Goal: Find contact information: Find contact information

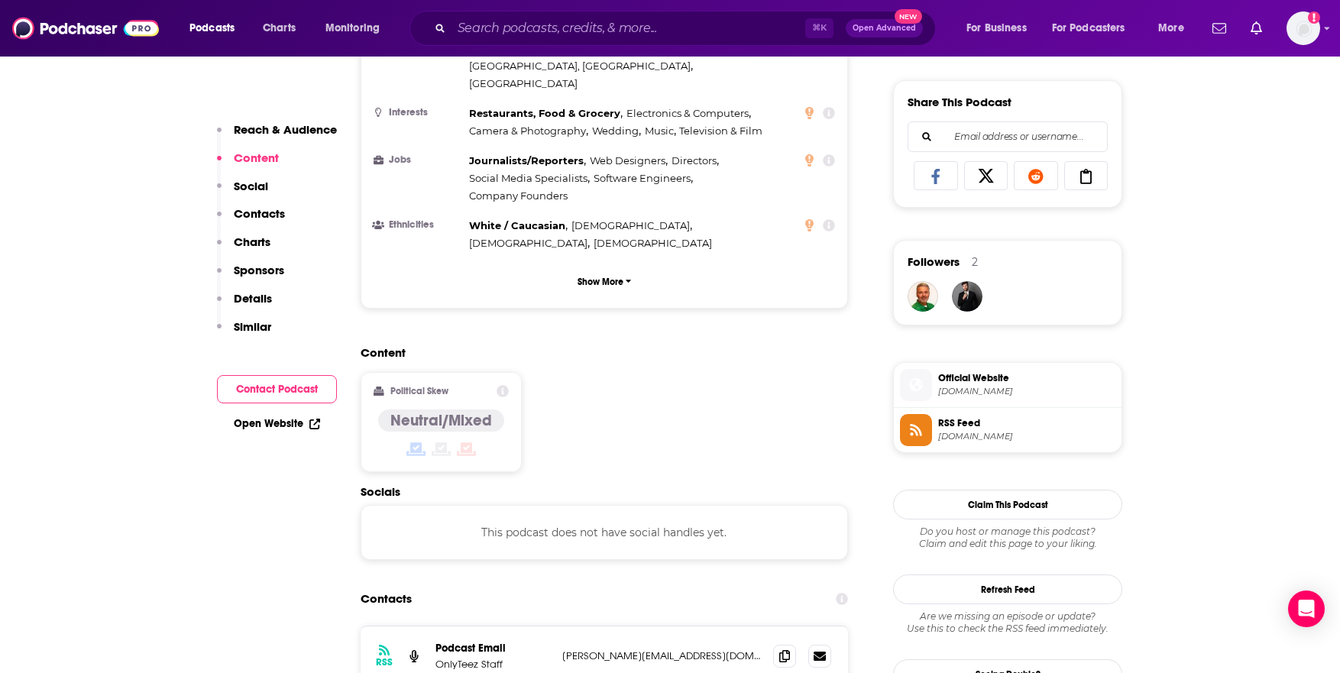
click at [268, 218] on p "Contacts" at bounding box center [259, 213] width 51 height 15
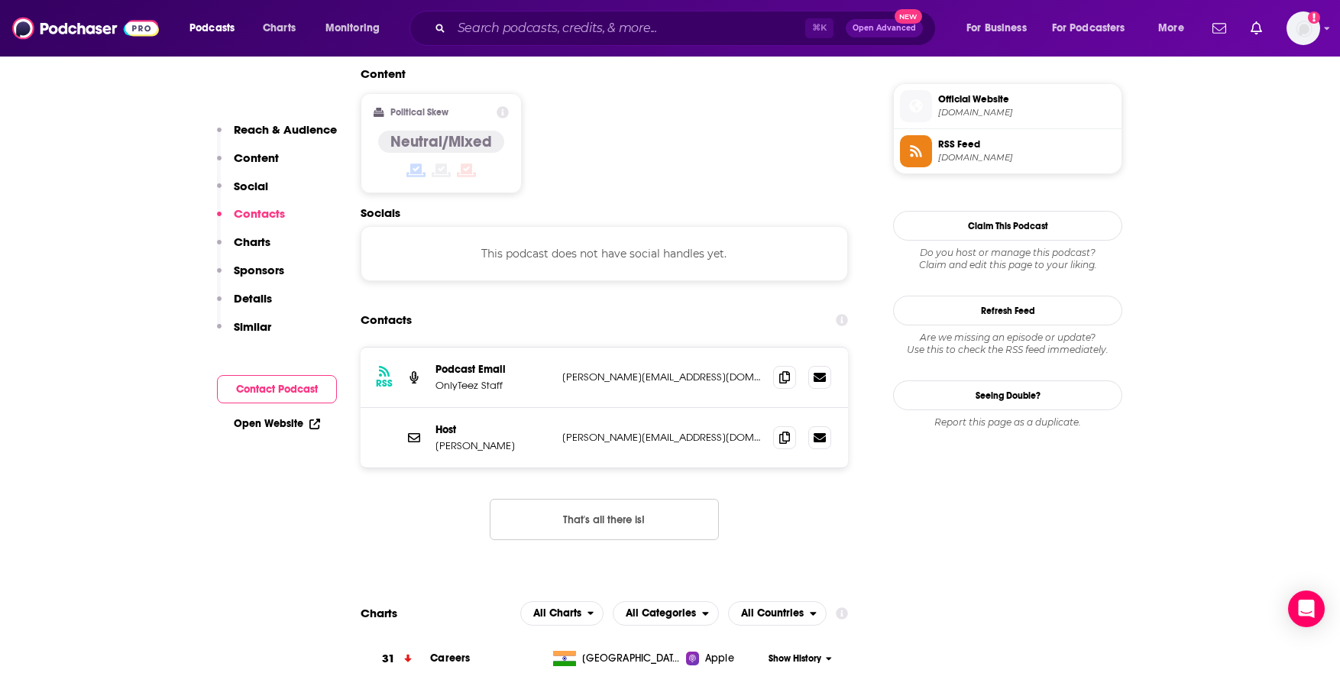
scroll to position [1228, 0]
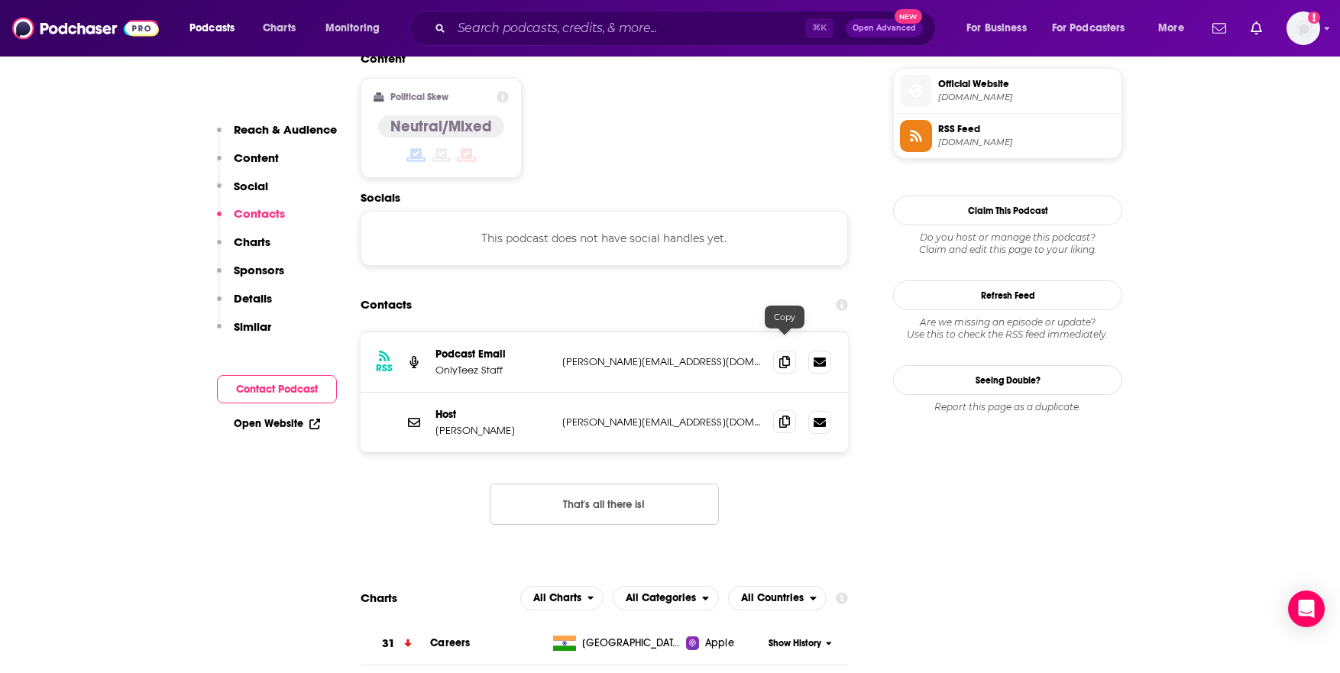
click at [782, 416] on icon at bounding box center [784, 422] width 11 height 12
click at [616, 28] on input "Search podcasts, credits, & more..." at bounding box center [628, 28] width 354 height 24
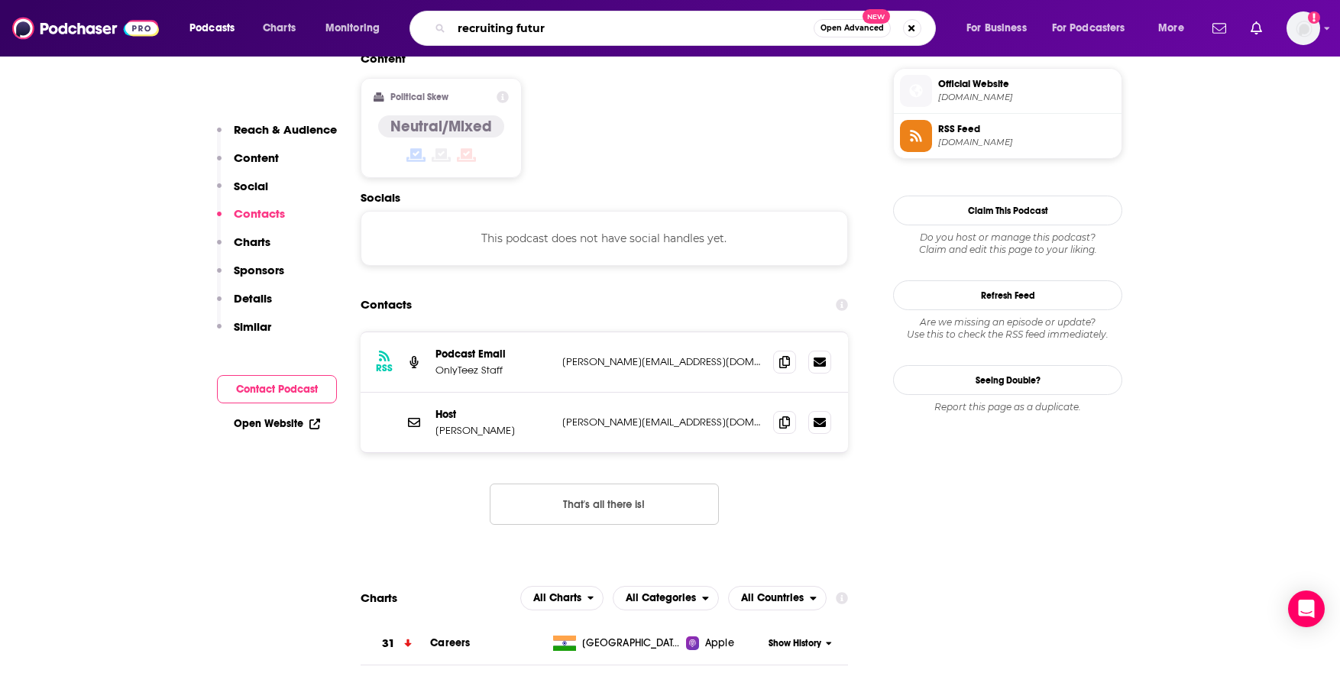
type input "recruiting future"
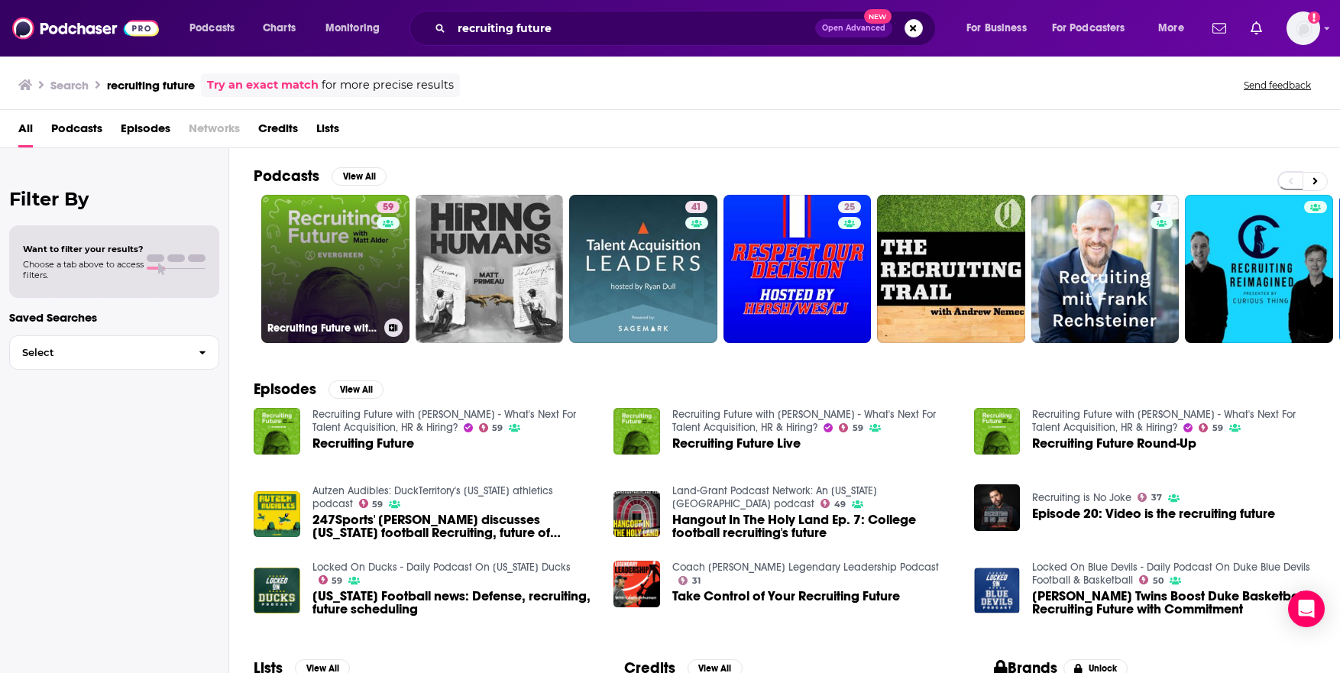
click at [315, 250] on link "59 Recruiting Future with [PERSON_NAME] - What's Next For Talent Acquisition, H…" at bounding box center [335, 269] width 148 height 148
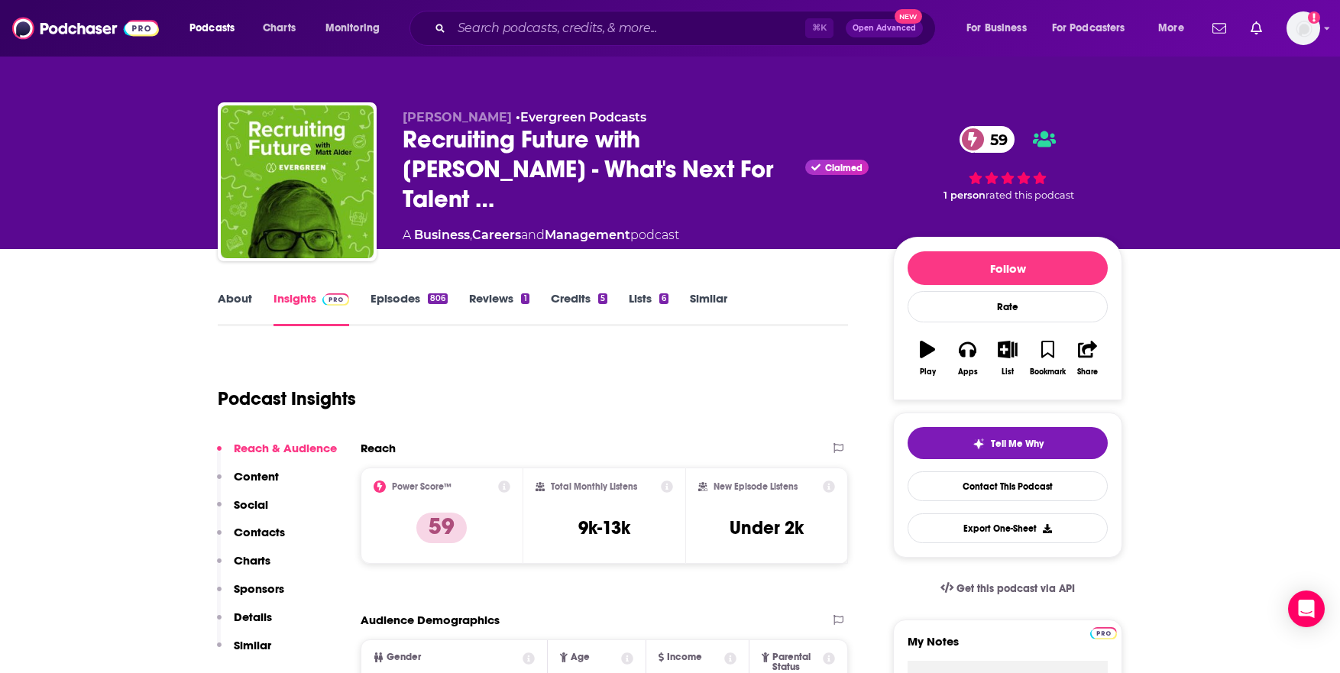
click at [384, 306] on link "Episodes 806" at bounding box center [408, 308] width 77 height 35
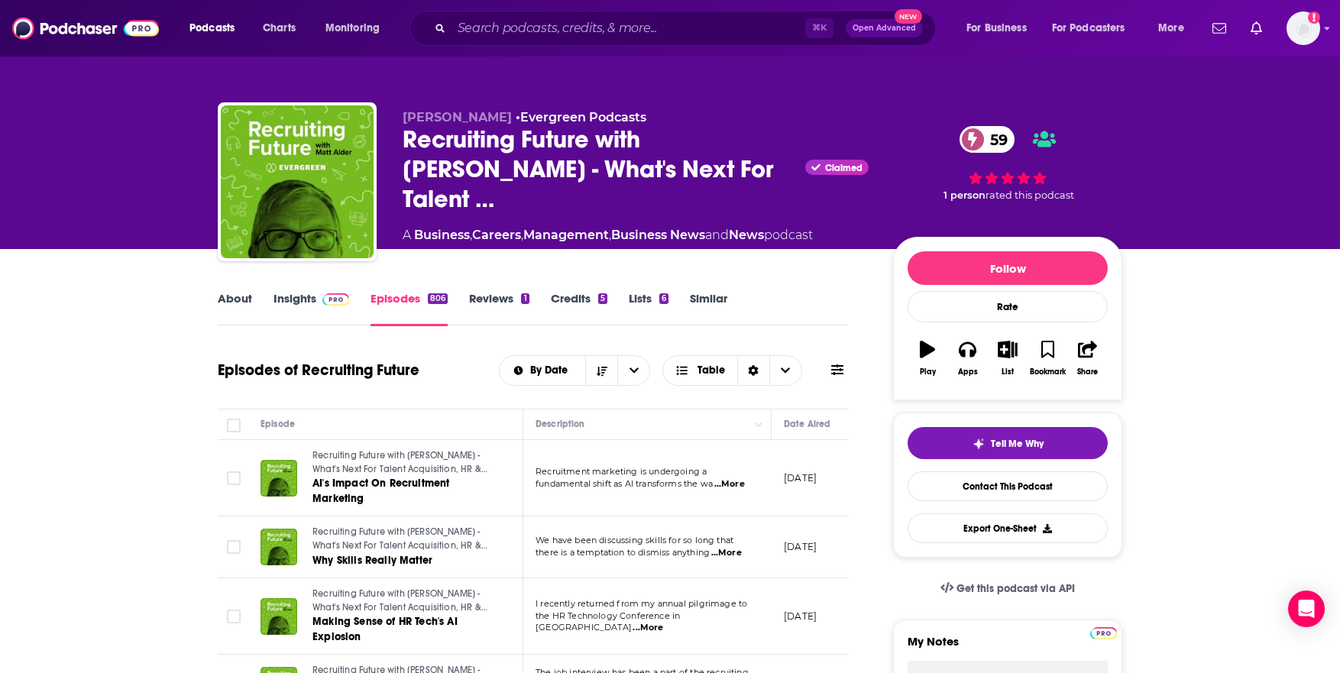
click at [292, 302] on link "Insights" at bounding box center [311, 308] width 76 height 35
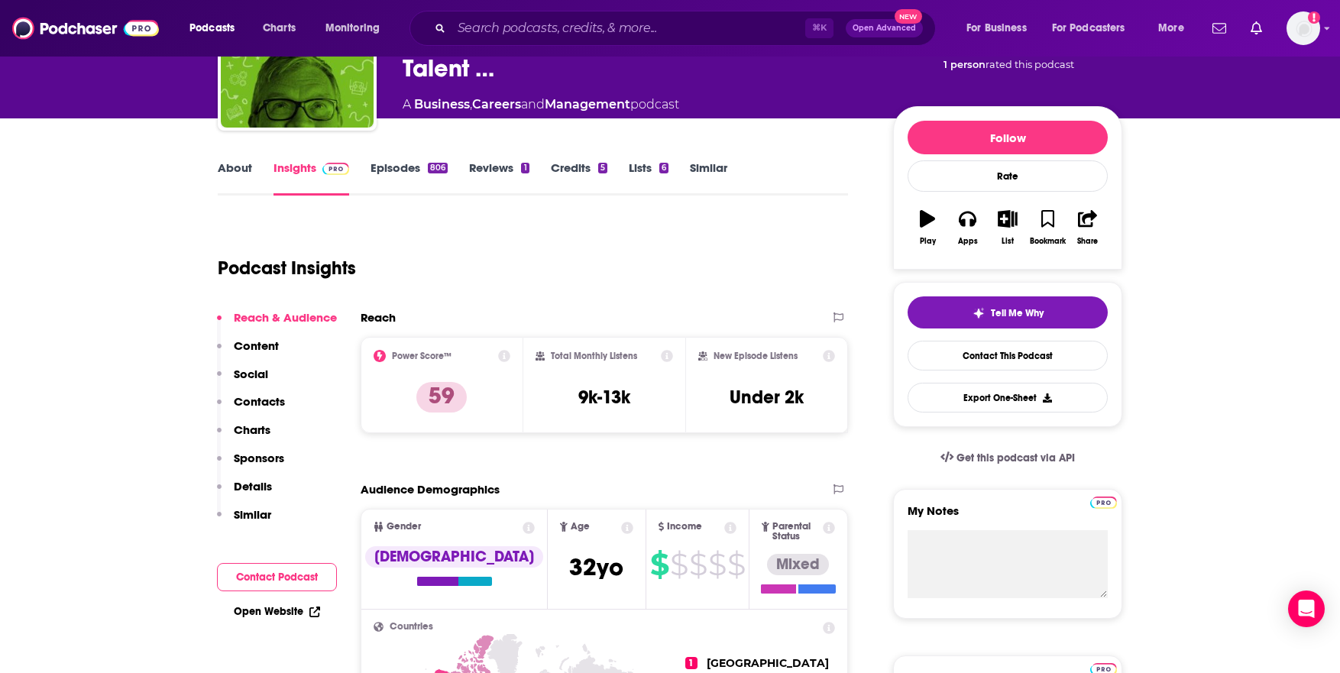
scroll to position [139, 0]
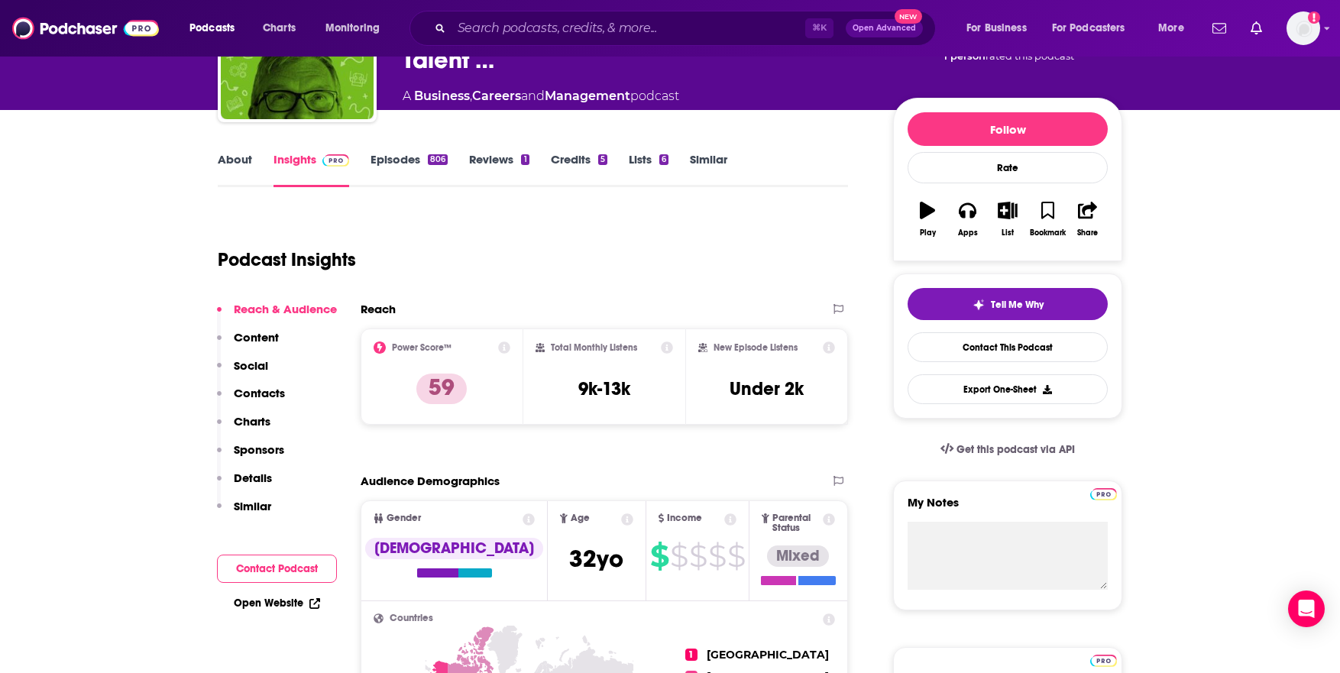
click at [261, 396] on p "Contacts" at bounding box center [259, 393] width 51 height 15
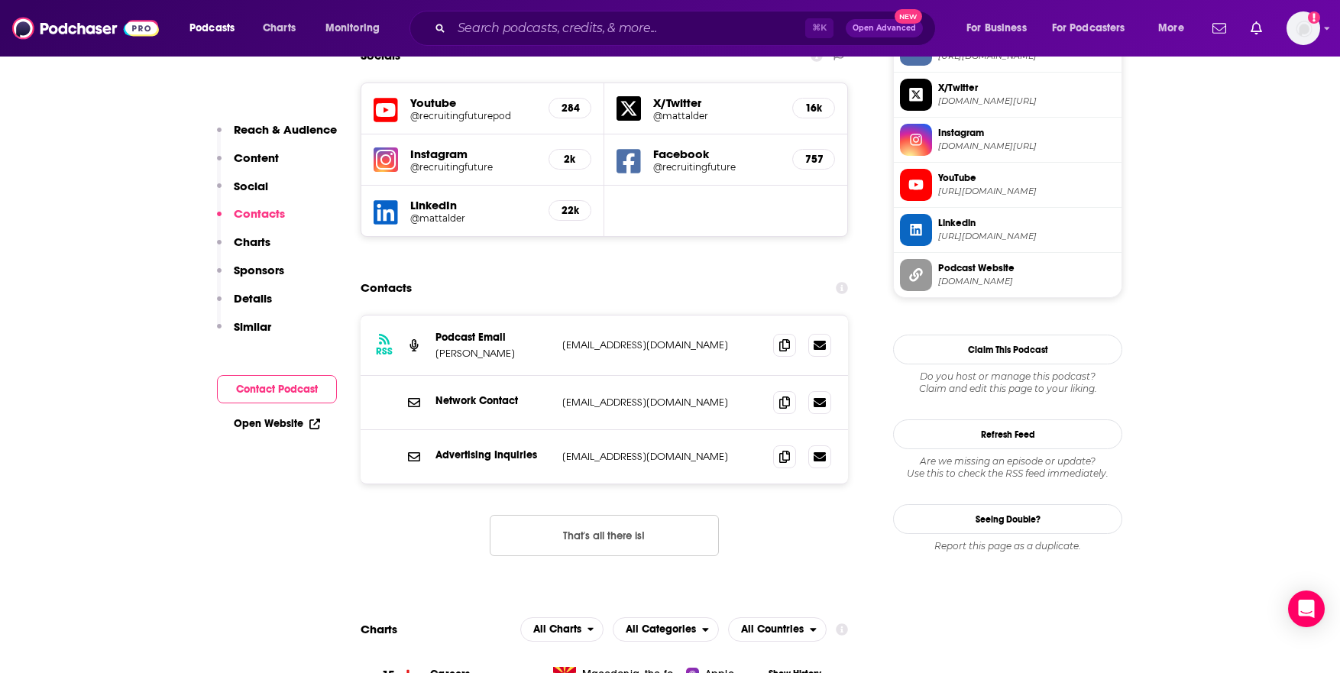
scroll to position [1360, 0]
click at [731, 273] on div "Contacts" at bounding box center [604, 287] width 487 height 29
click at [783, 338] on icon at bounding box center [784, 344] width 11 height 12
click at [817, 515] on div "RSS Podcast Email [PERSON_NAME] [PERSON_NAME][EMAIL_ADDRESS][DOMAIN_NAME] [EMAI…" at bounding box center [604, 447] width 487 height 266
click at [783, 395] on icon at bounding box center [784, 401] width 11 height 12
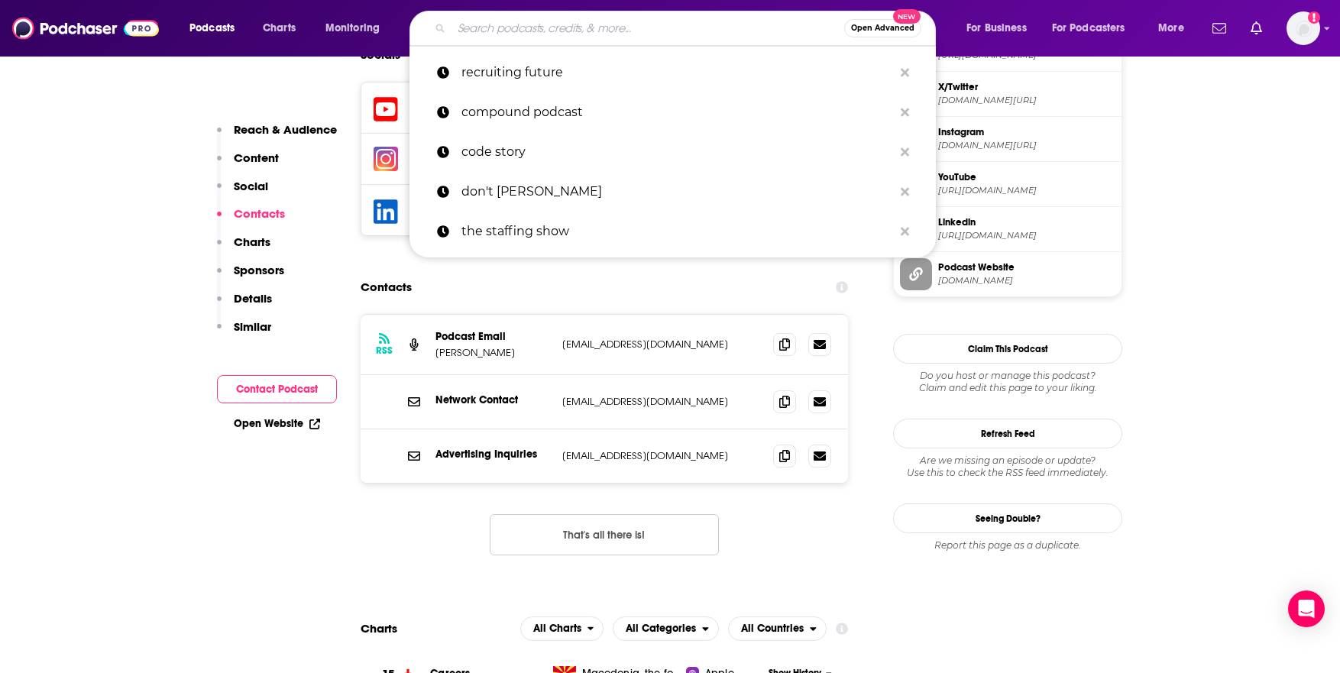
click at [640, 25] on input "Search podcasts, credits, & more..." at bounding box center [647, 28] width 393 height 24
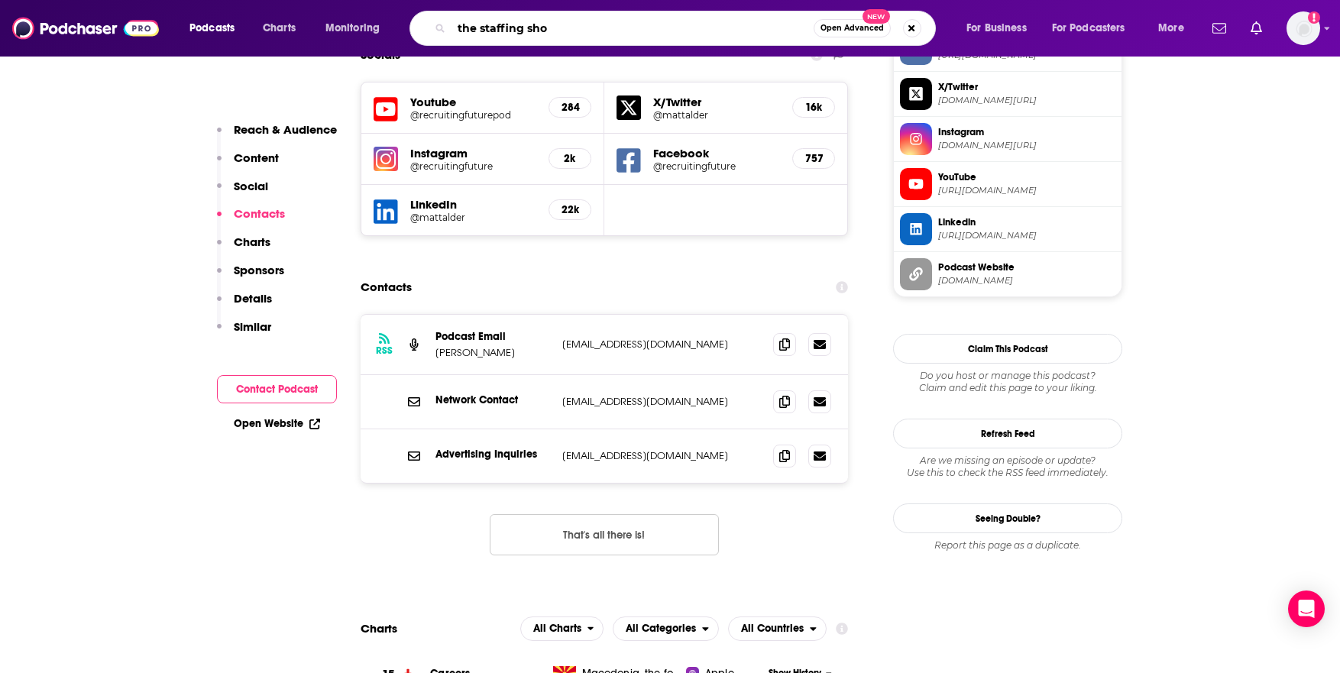
type input "the staffing show"
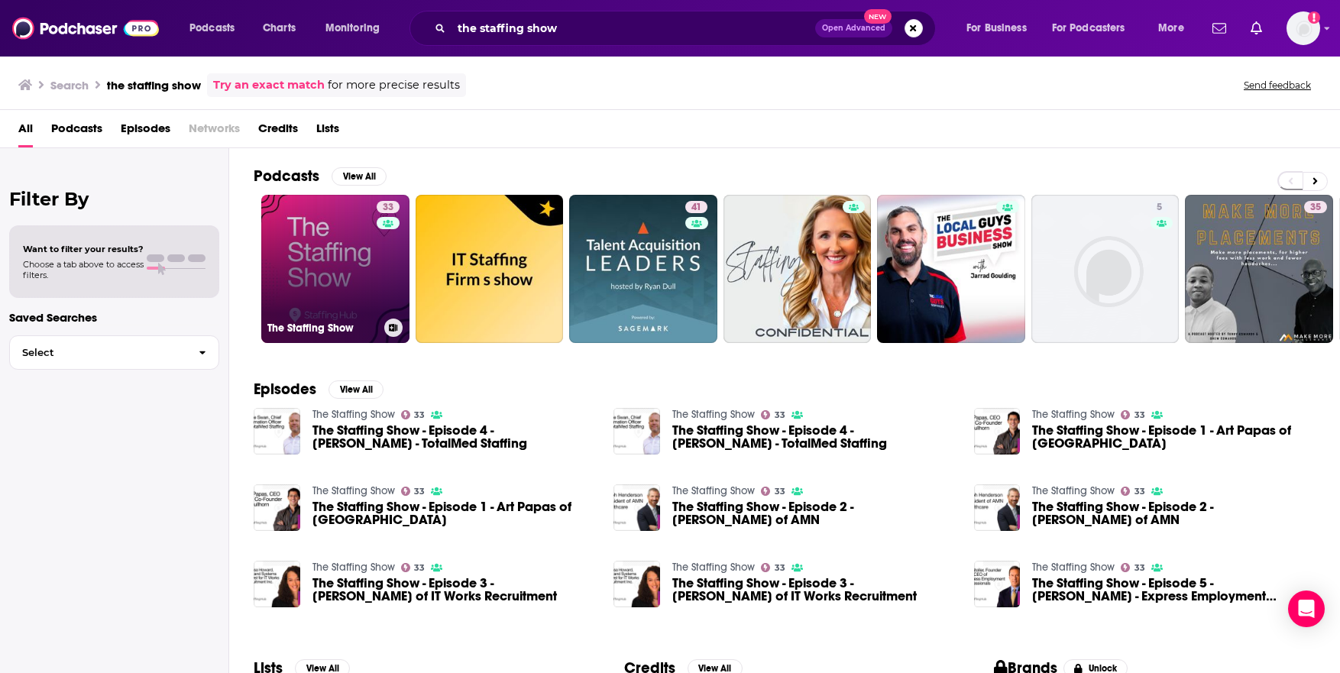
click at [323, 254] on link "33 The Staffing Show" at bounding box center [335, 269] width 148 height 148
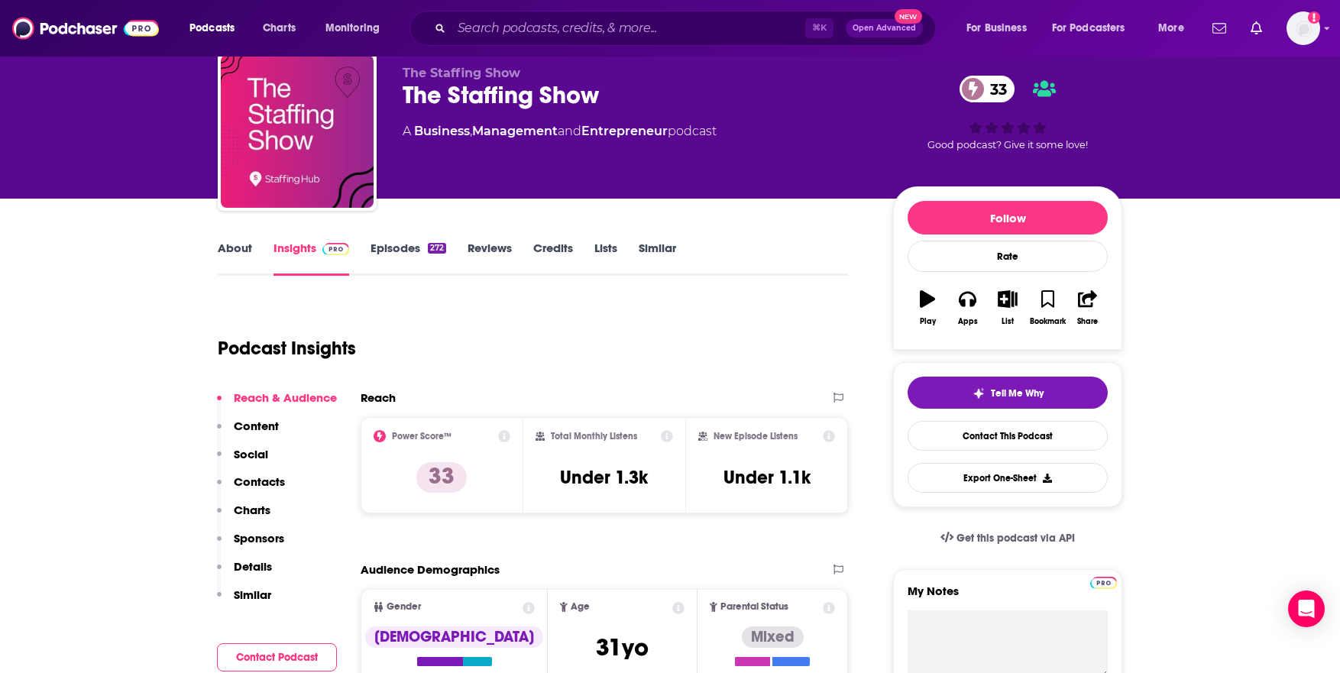
scroll to position [62, 0]
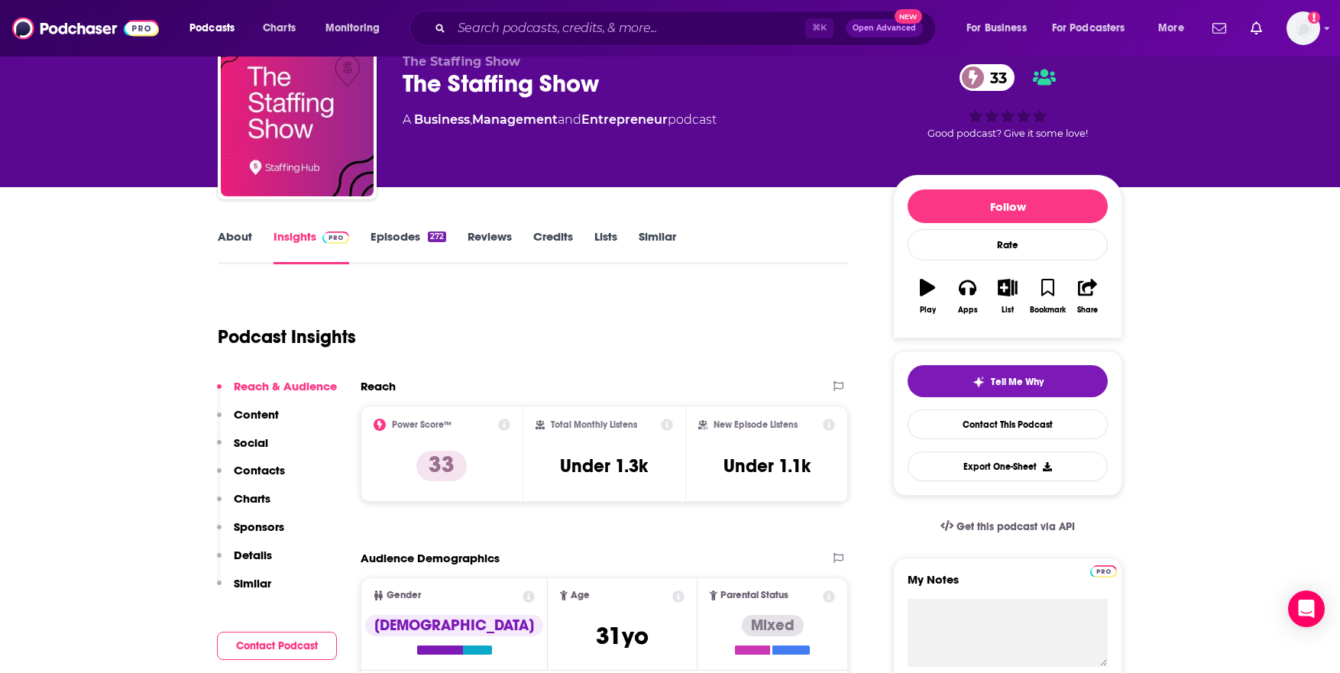
click at [257, 472] on p "Contacts" at bounding box center [259, 470] width 51 height 15
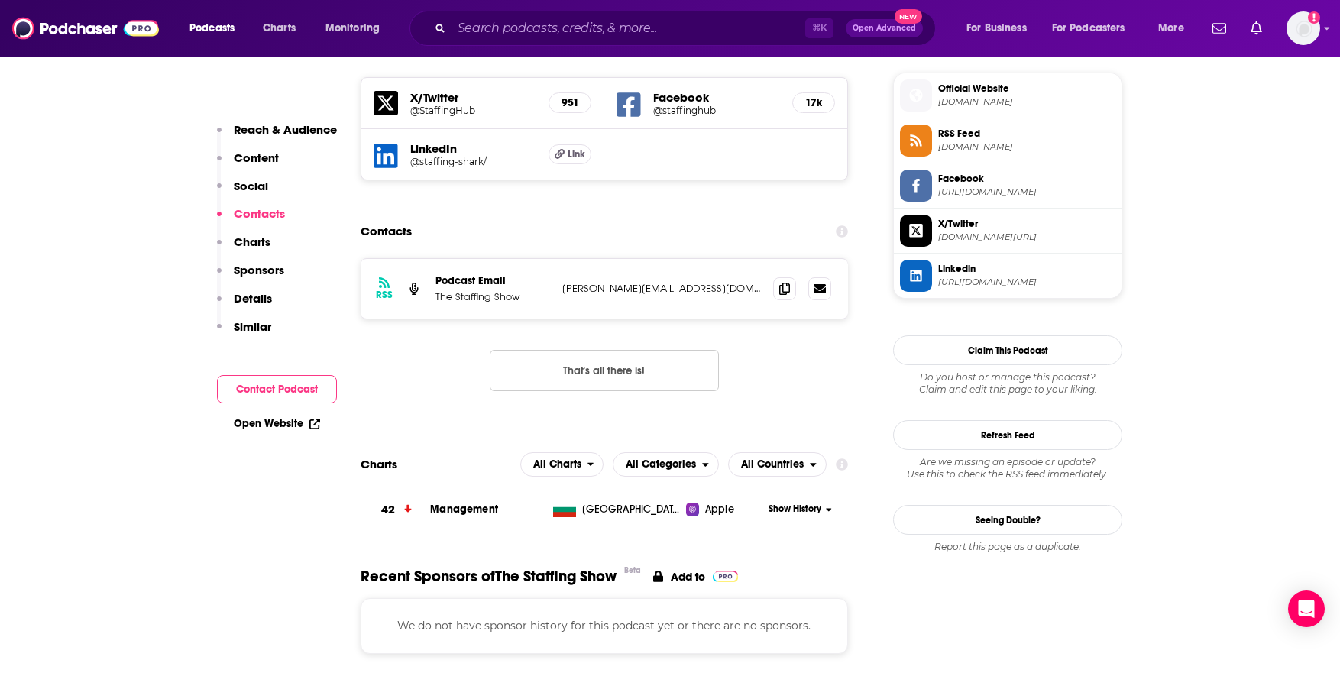
scroll to position [1106, 0]
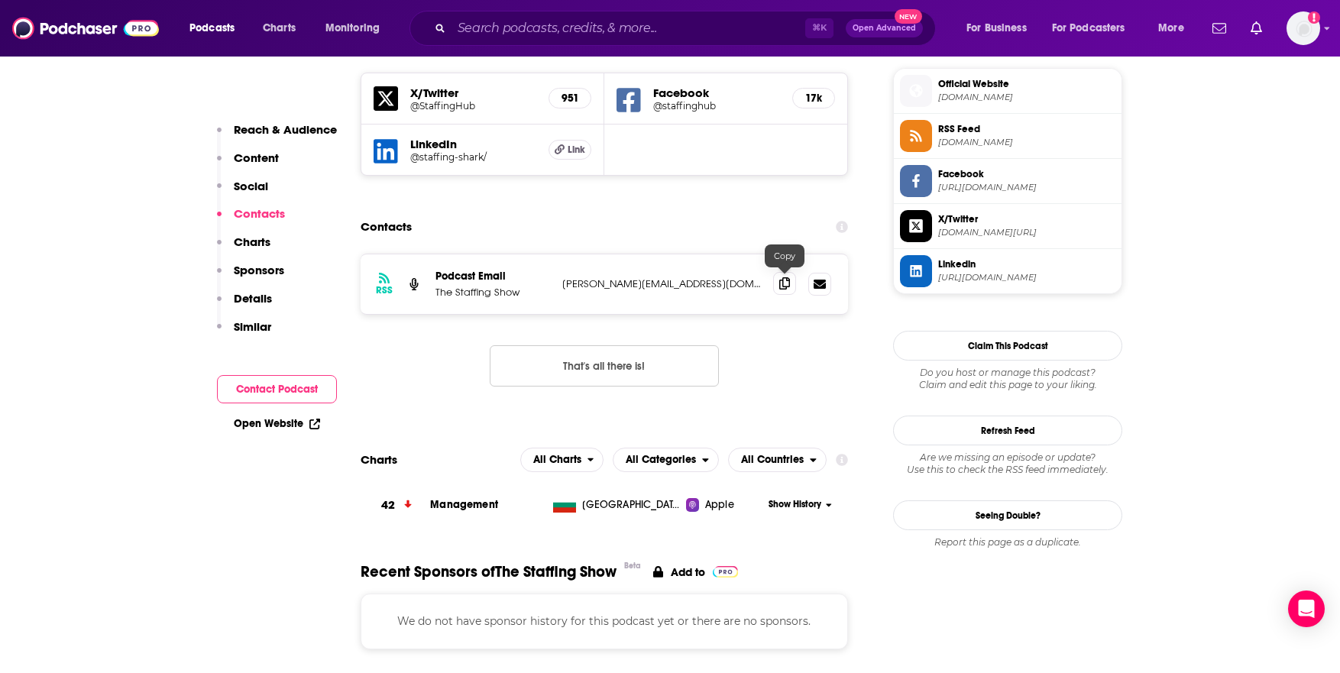
click at [782, 283] on icon at bounding box center [784, 283] width 11 height 12
click at [587, 25] on input "Search podcasts, credits, & more..." at bounding box center [628, 28] width 354 height 24
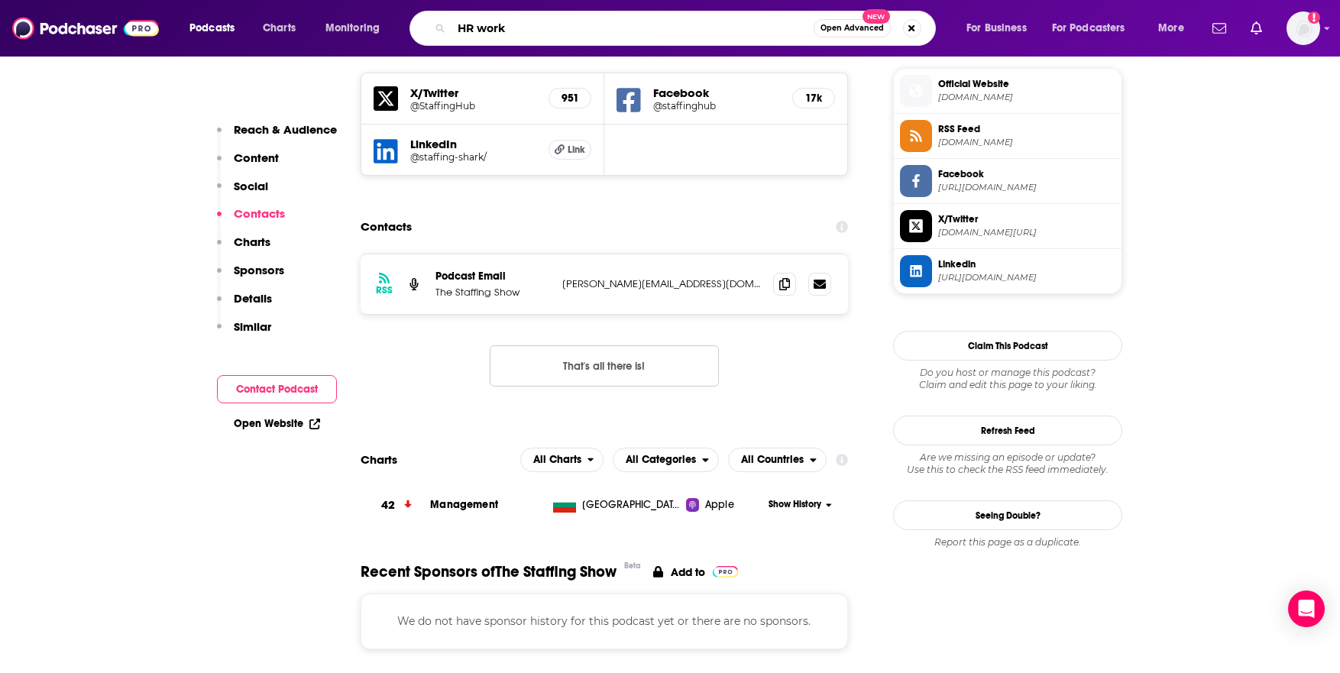
type input "HR works"
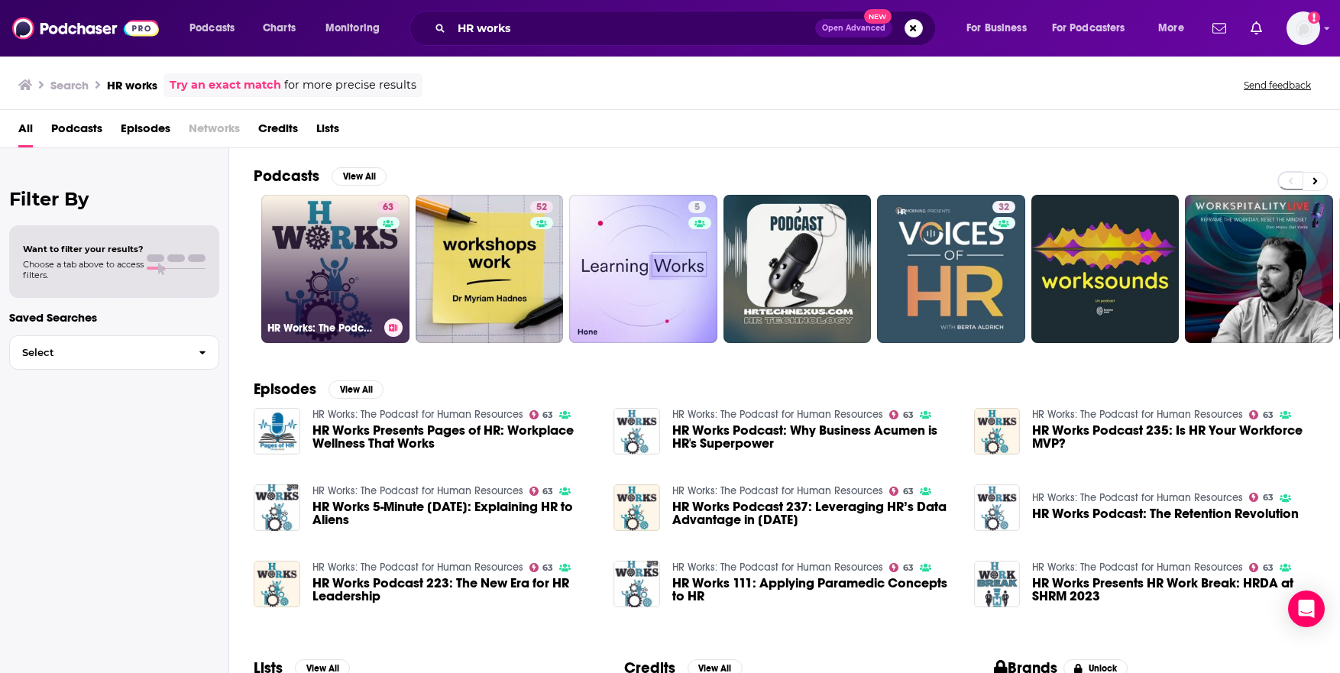
click at [322, 272] on link "63 HR Works: The Podcast for Human Resources" at bounding box center [335, 269] width 148 height 148
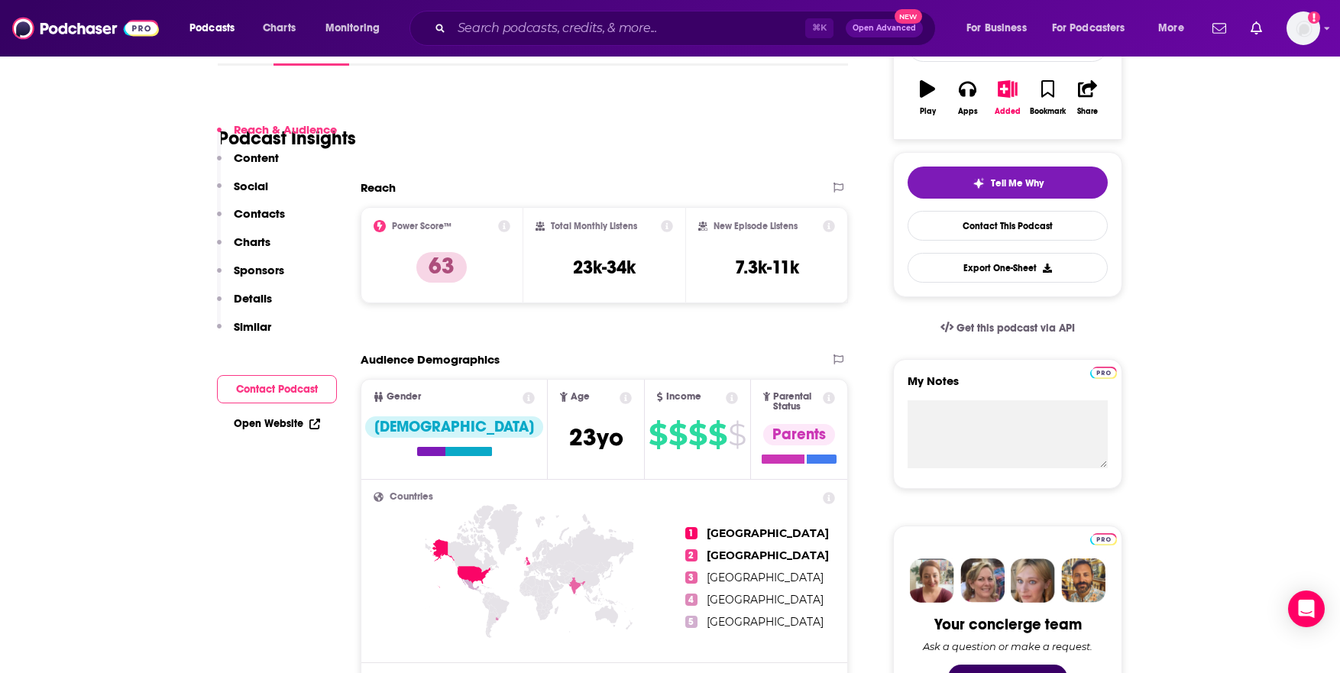
scroll to position [370, 0]
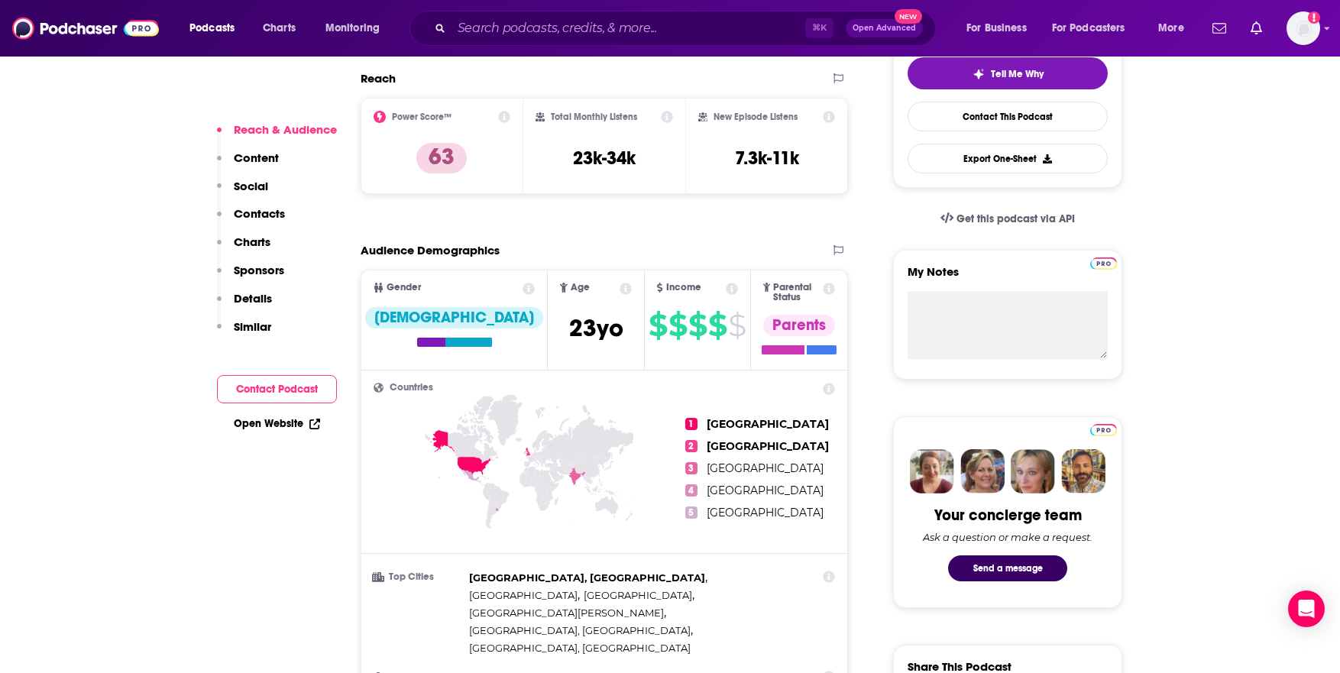
click at [253, 215] on p "Contacts" at bounding box center [259, 213] width 51 height 15
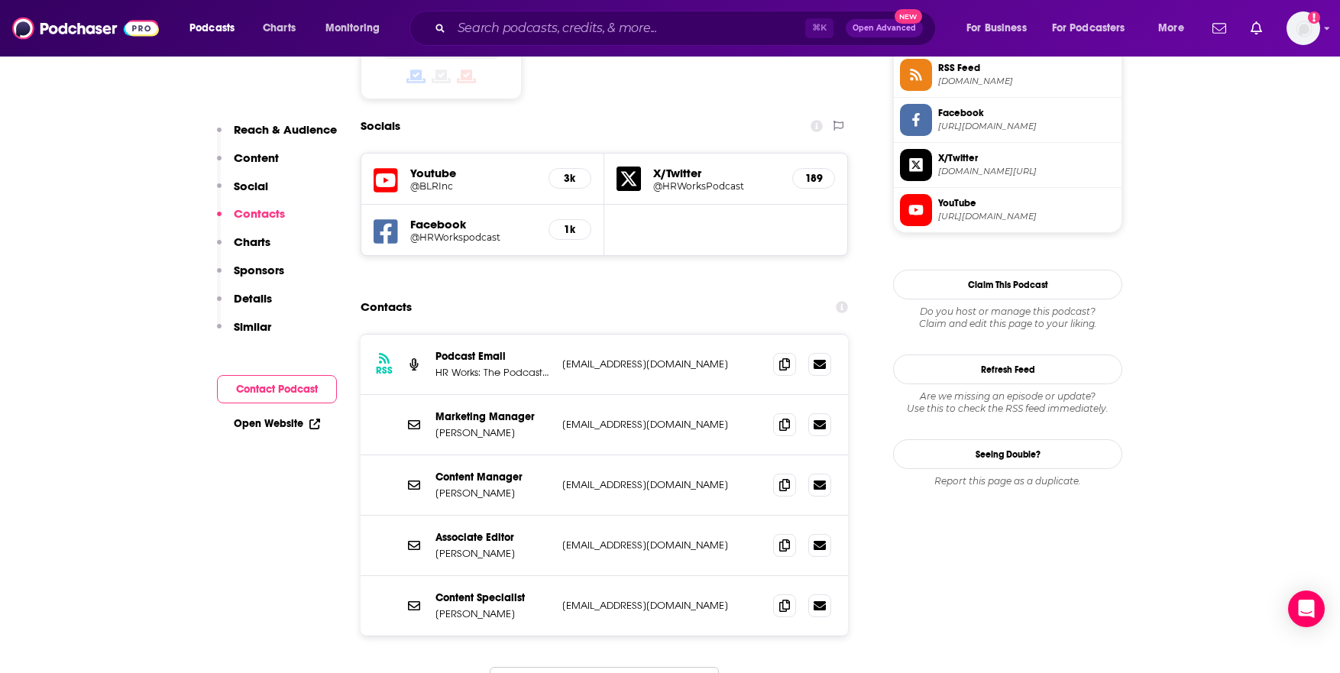
scroll to position [1292, 0]
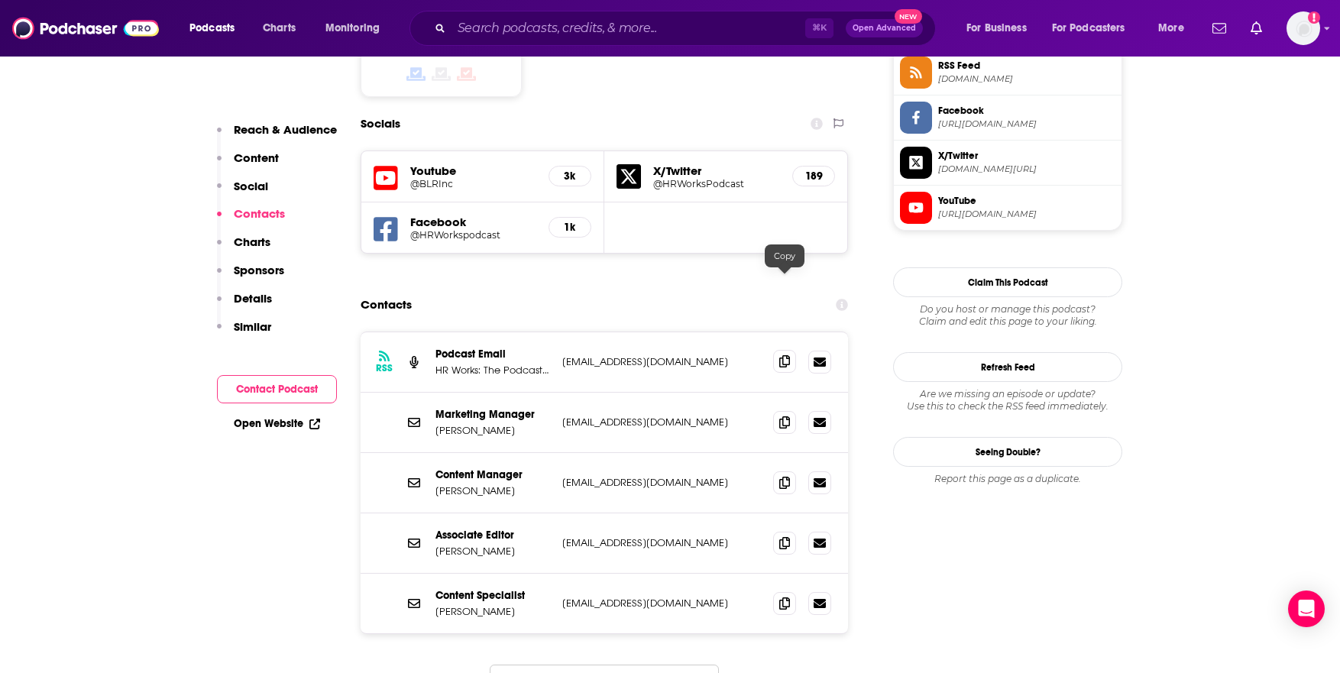
click at [785, 355] on icon at bounding box center [784, 361] width 11 height 12
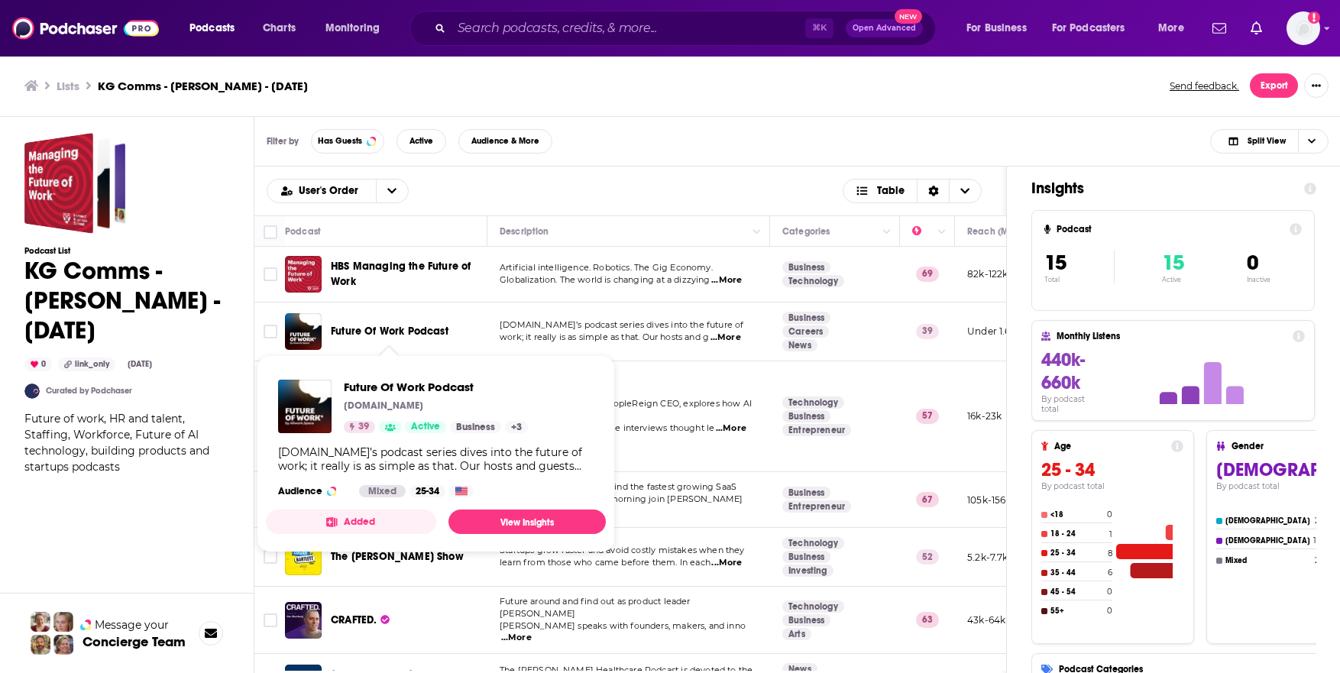
click at [409, 331] on span "Future Of Work Podcast" at bounding box center [390, 331] width 118 height 13
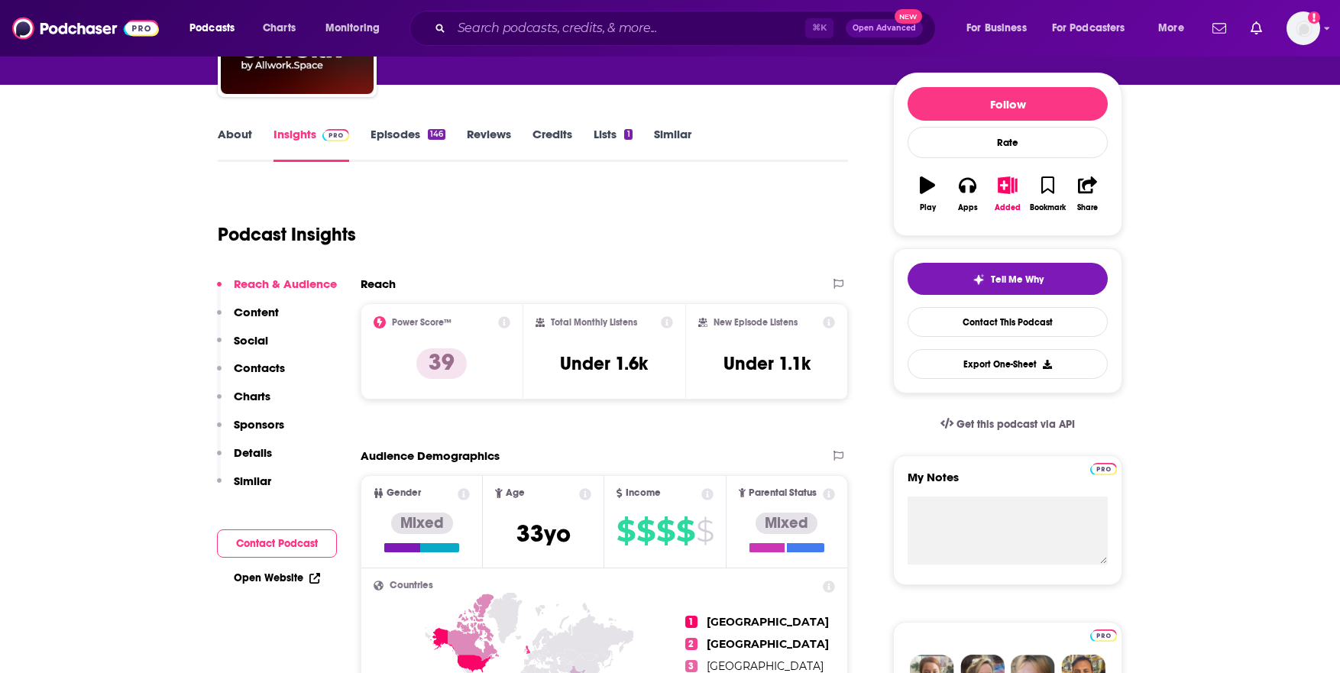
scroll to position [85, 0]
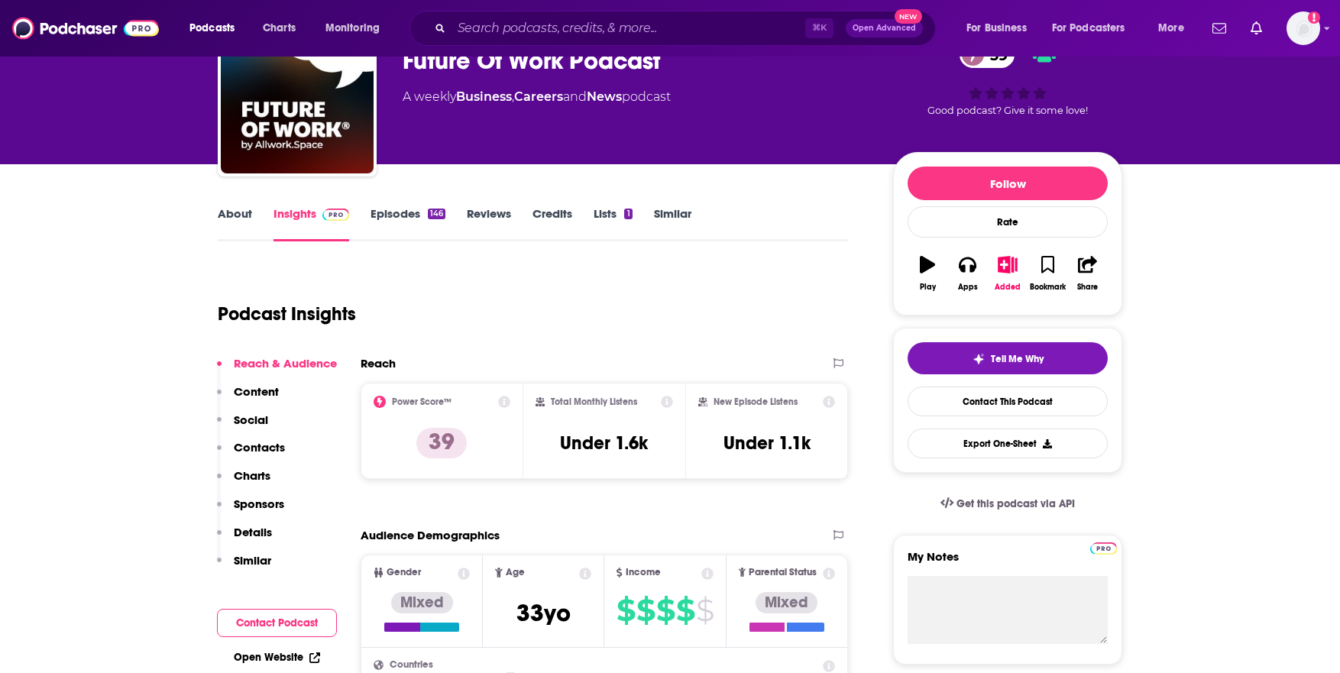
click at [391, 212] on link "Episodes 146" at bounding box center [407, 223] width 75 height 35
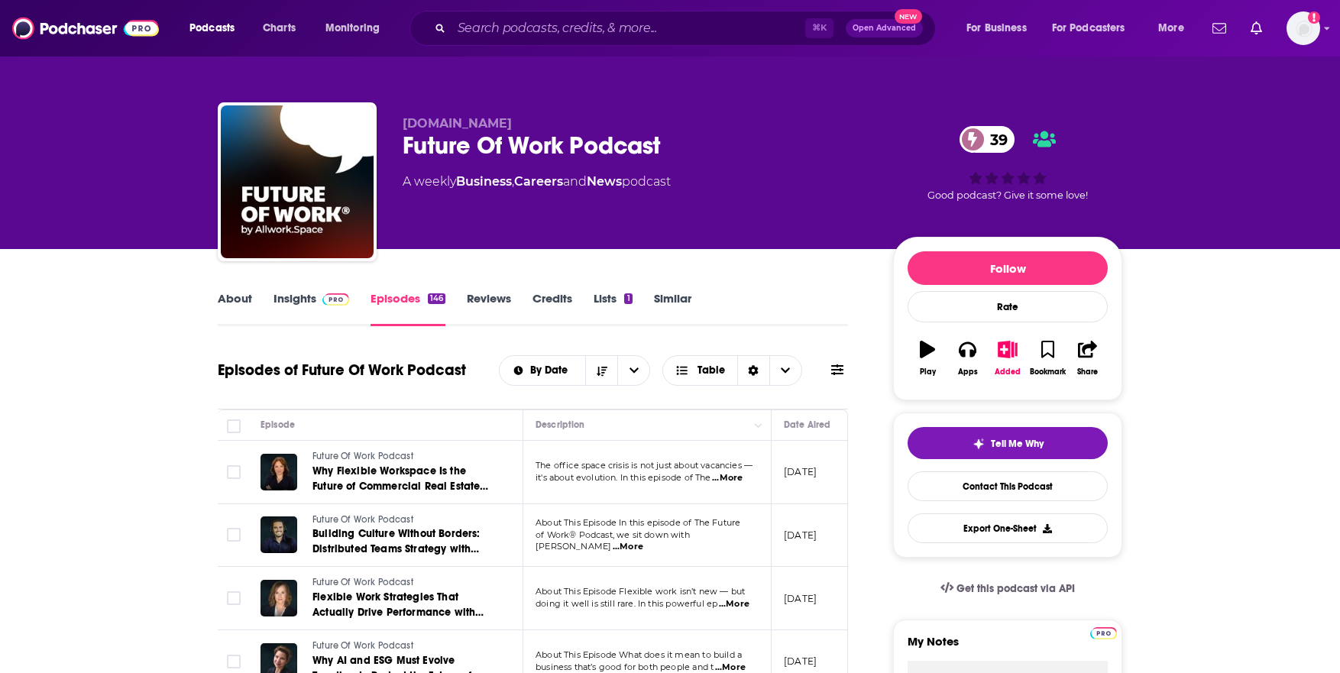
click at [291, 300] on link "Insights" at bounding box center [311, 308] width 76 height 35
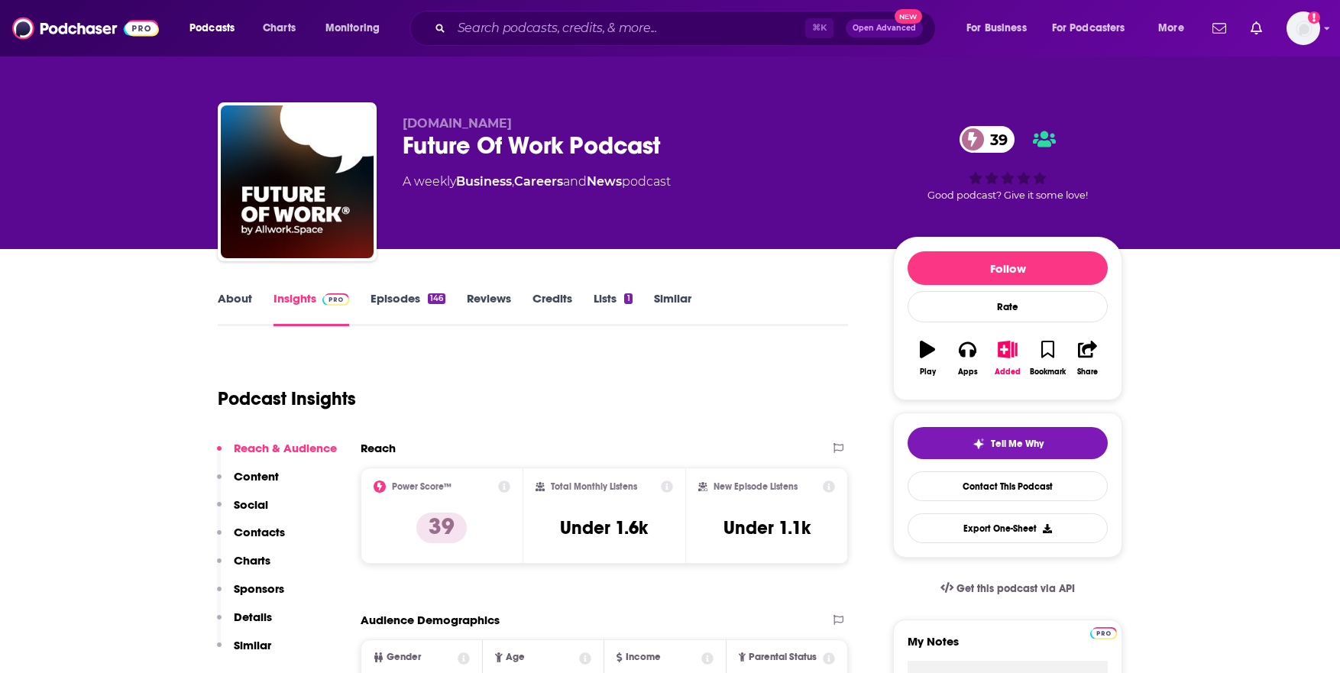
click at [251, 527] on p "Contacts" at bounding box center [259, 532] width 51 height 15
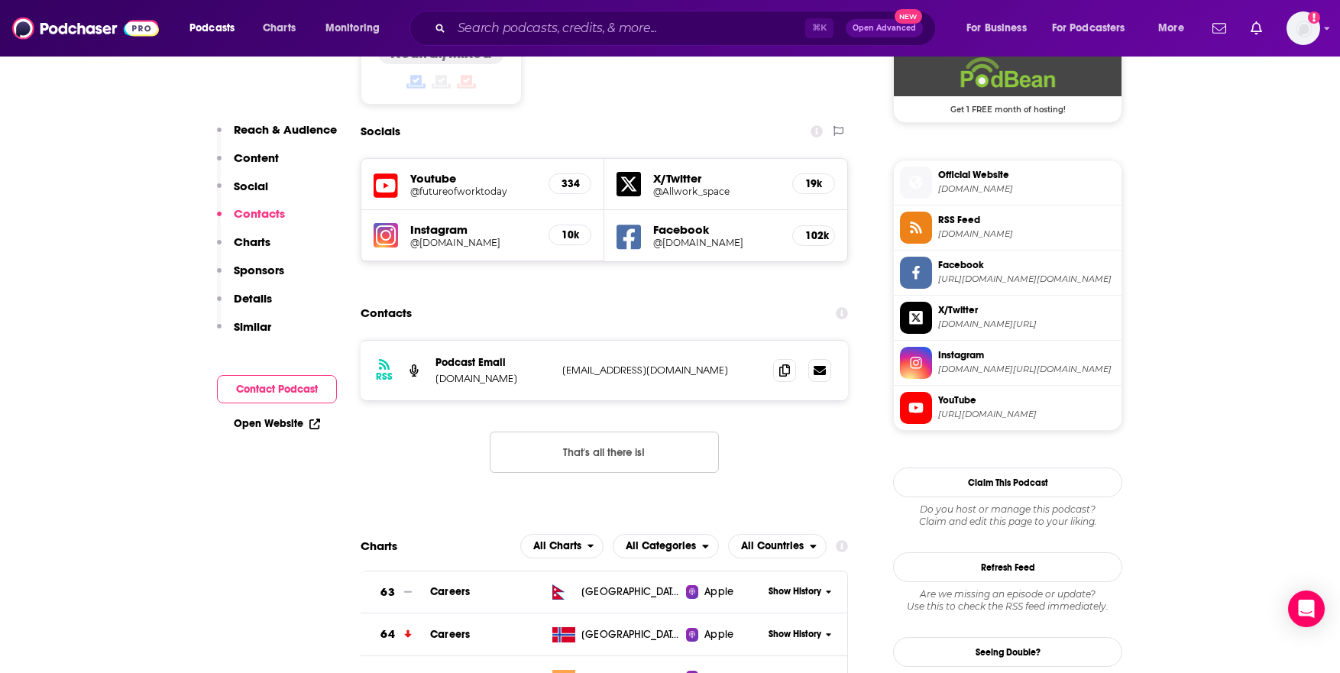
scroll to position [1310, 0]
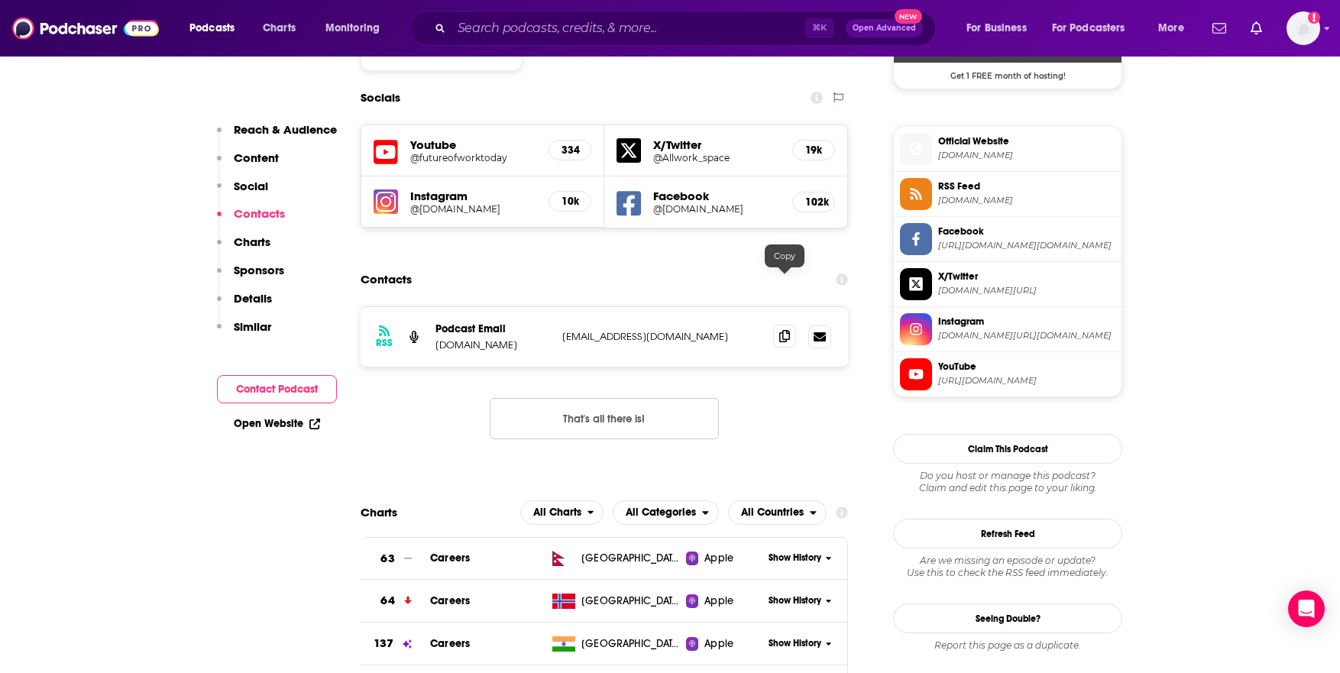
click at [787, 330] on icon at bounding box center [784, 336] width 11 height 12
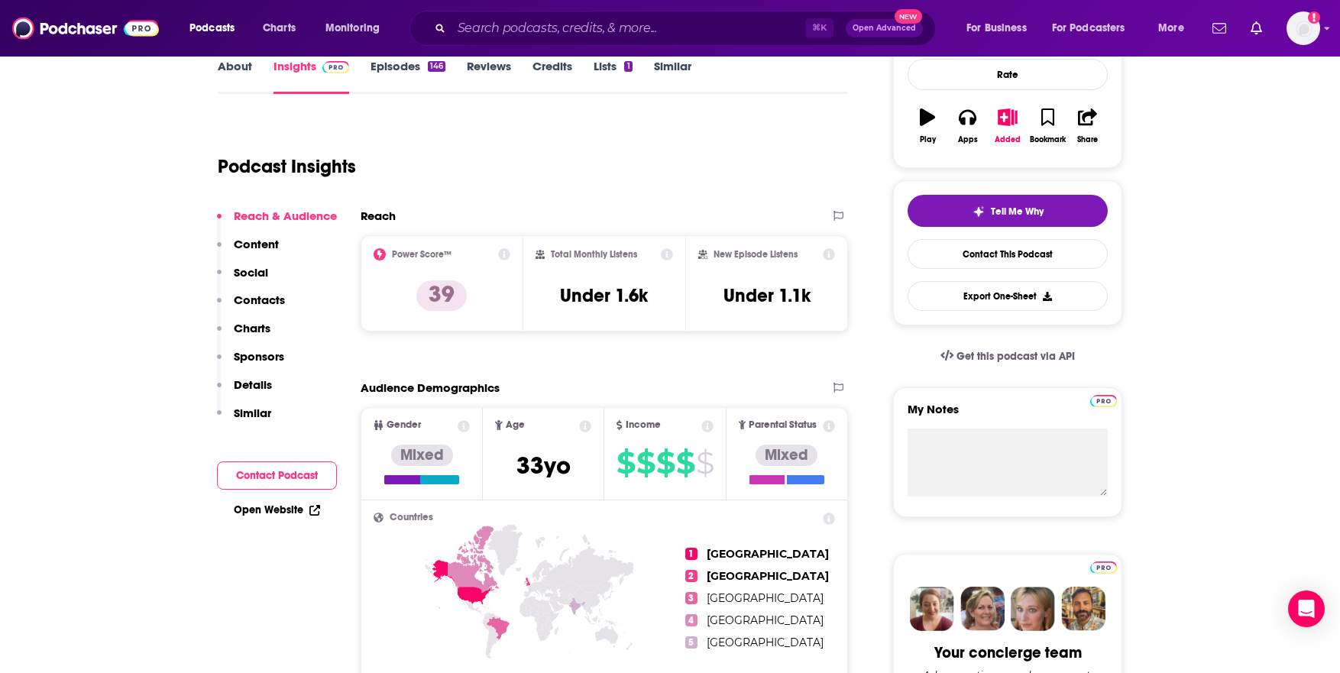
scroll to position [0, 0]
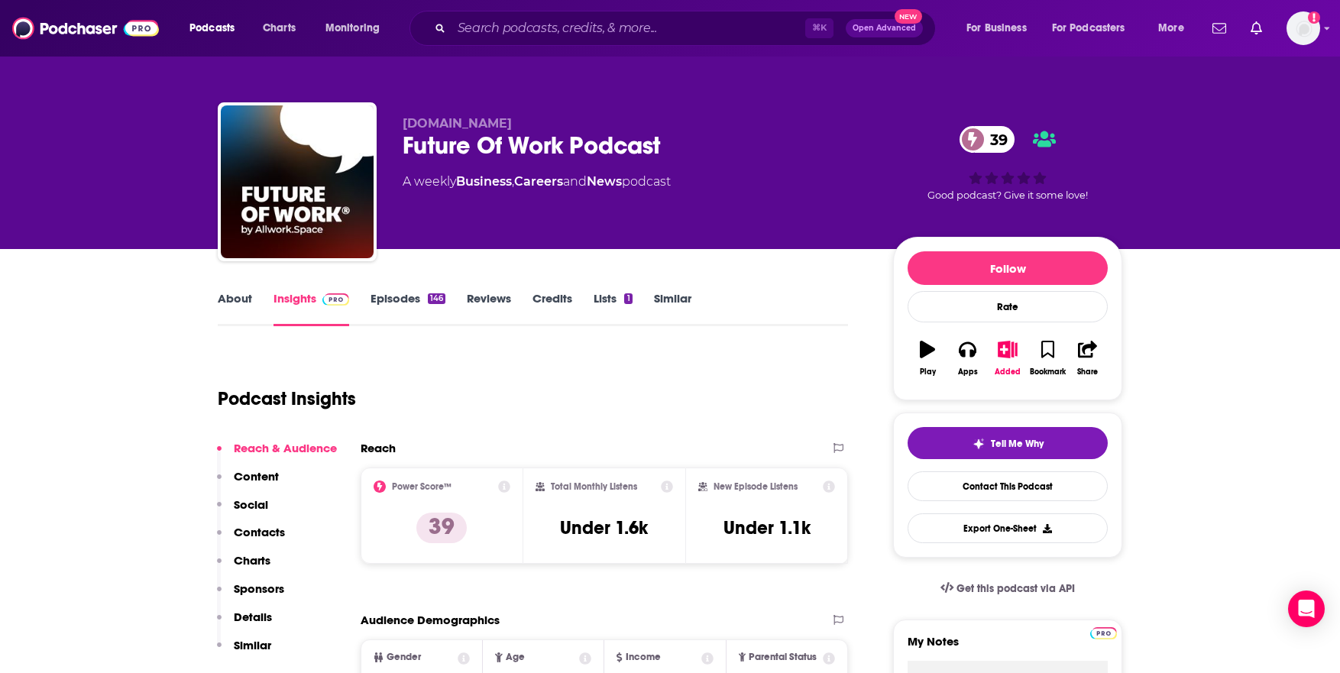
click at [234, 299] on link "About" at bounding box center [235, 308] width 34 height 35
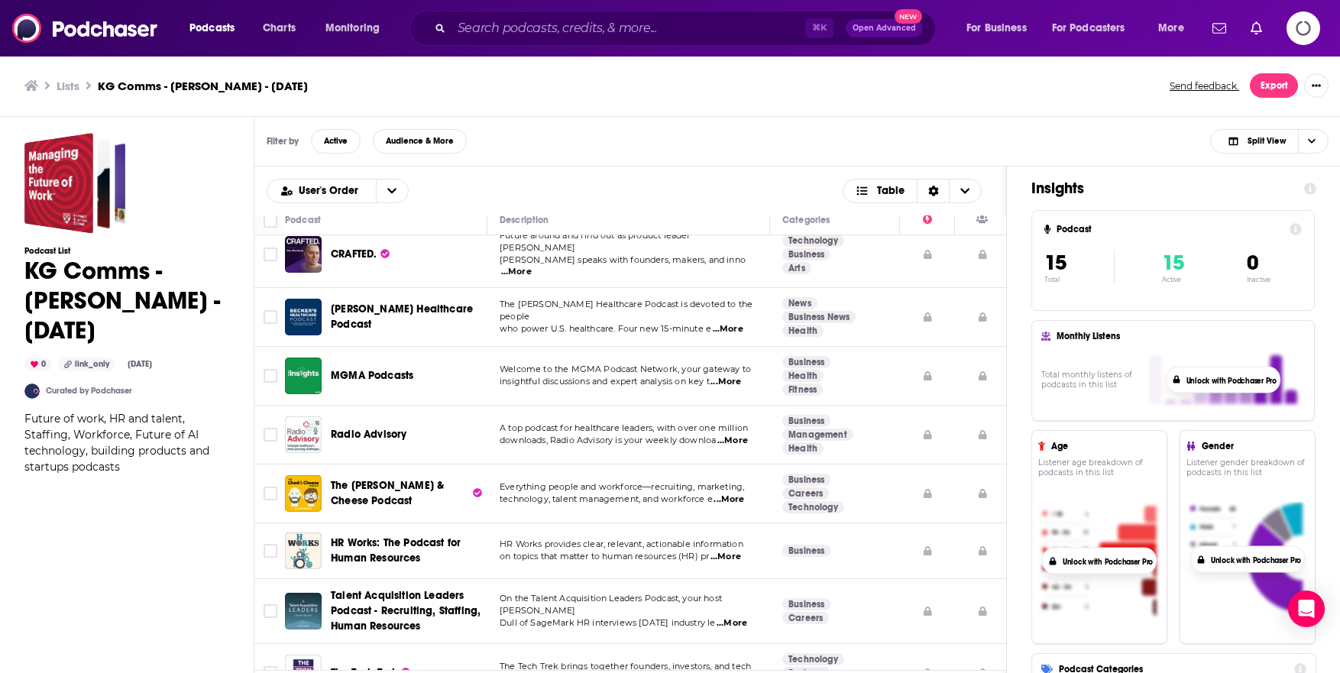
scroll to position [396, 0]
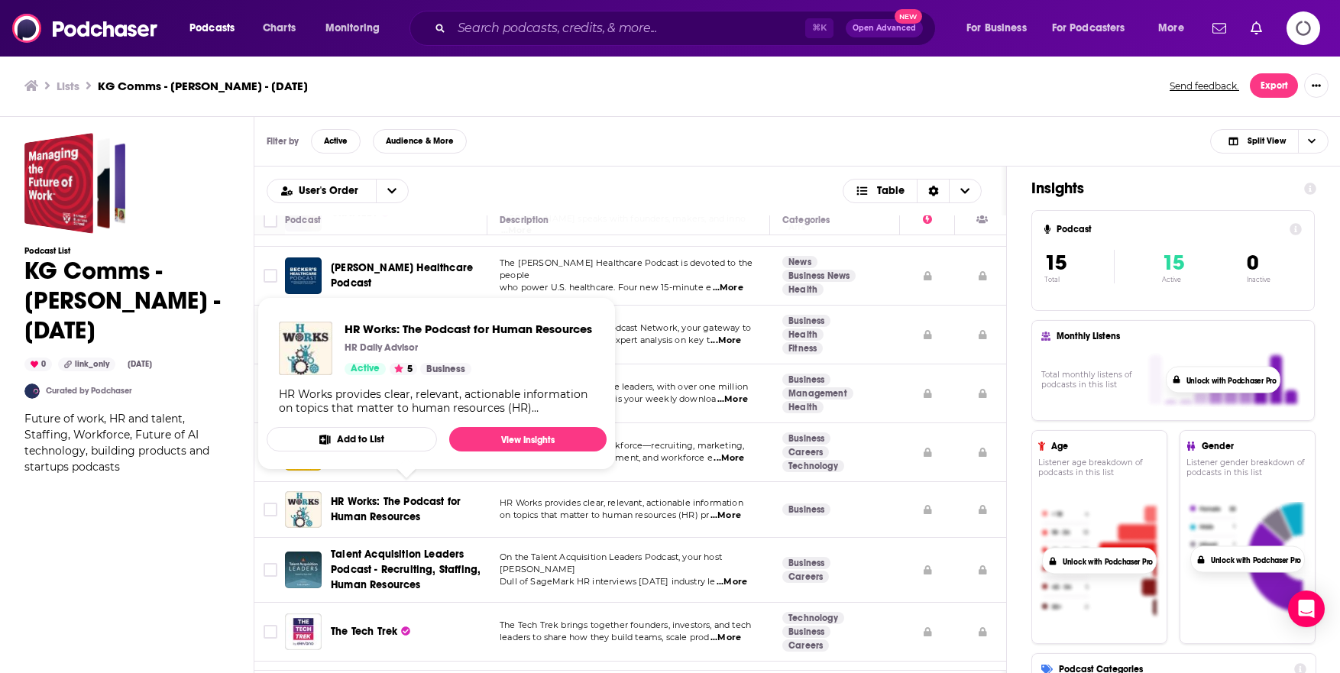
click at [402, 495] on span "HR Works: The Podcast for Human Resources" at bounding box center [396, 509] width 130 height 28
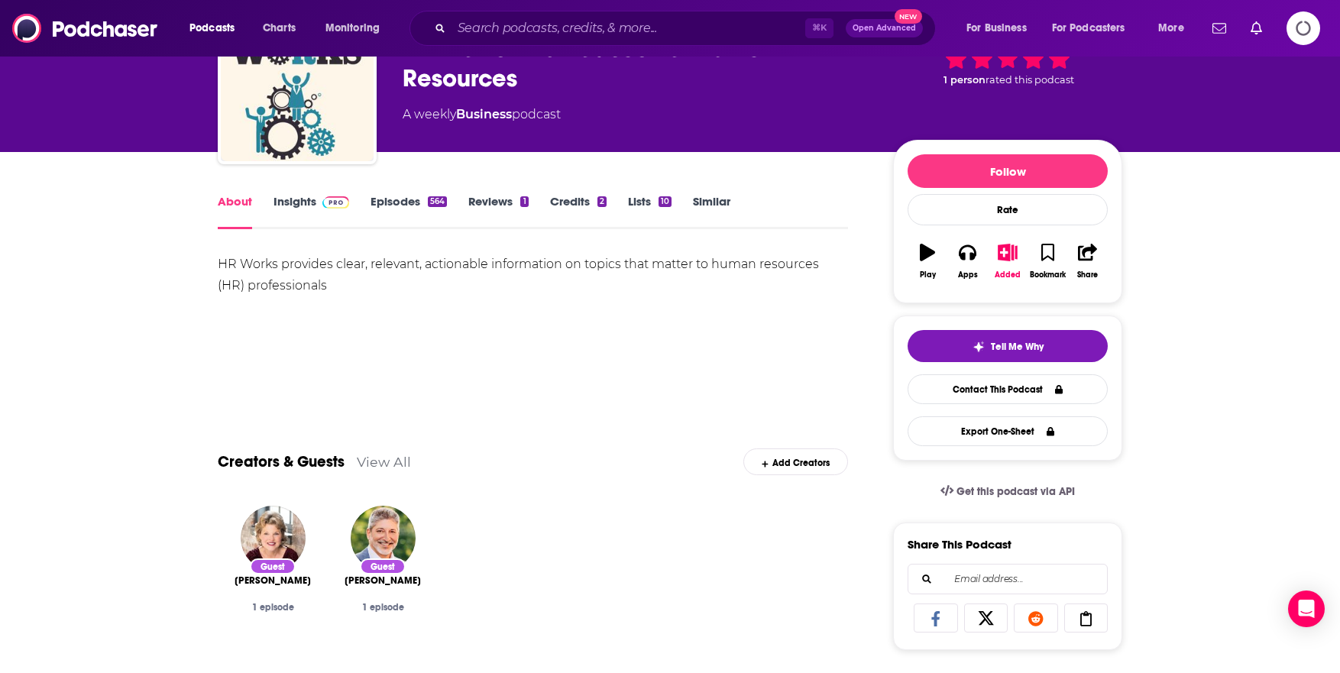
scroll to position [107, 0]
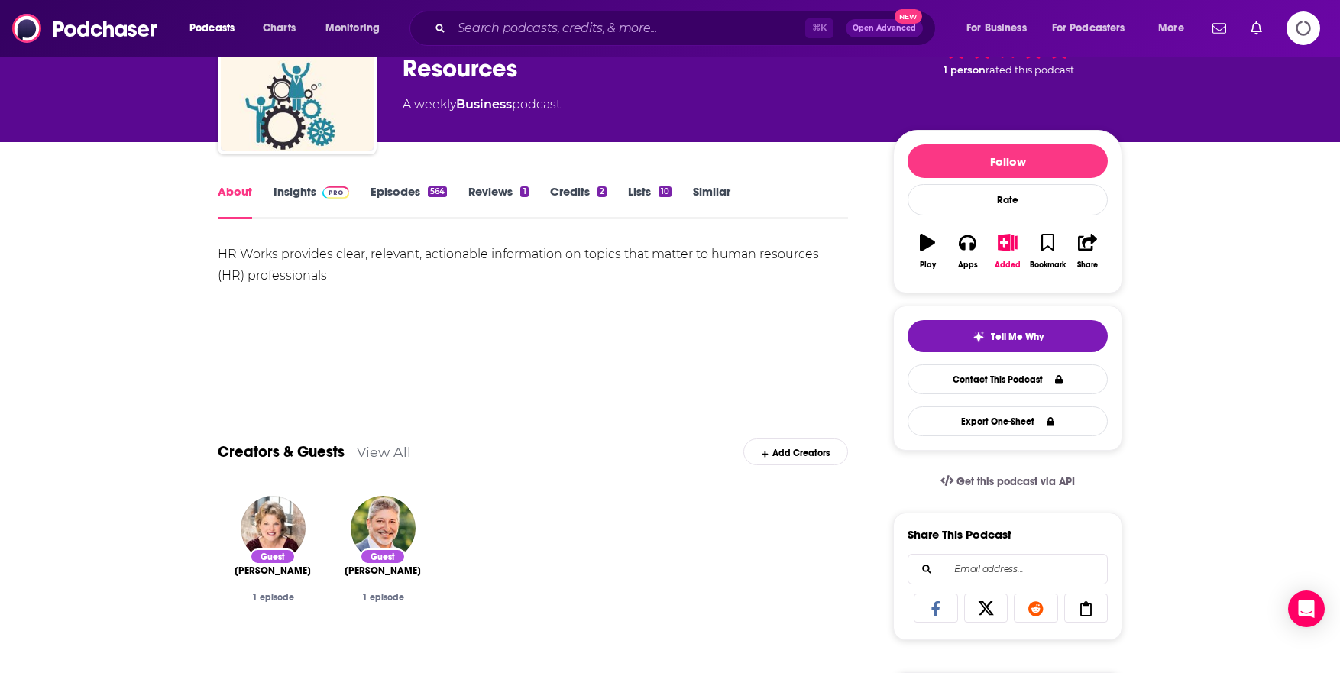
click at [291, 192] on link "Insights" at bounding box center [311, 201] width 76 height 35
